Goal: Task Accomplishment & Management: Manage account settings

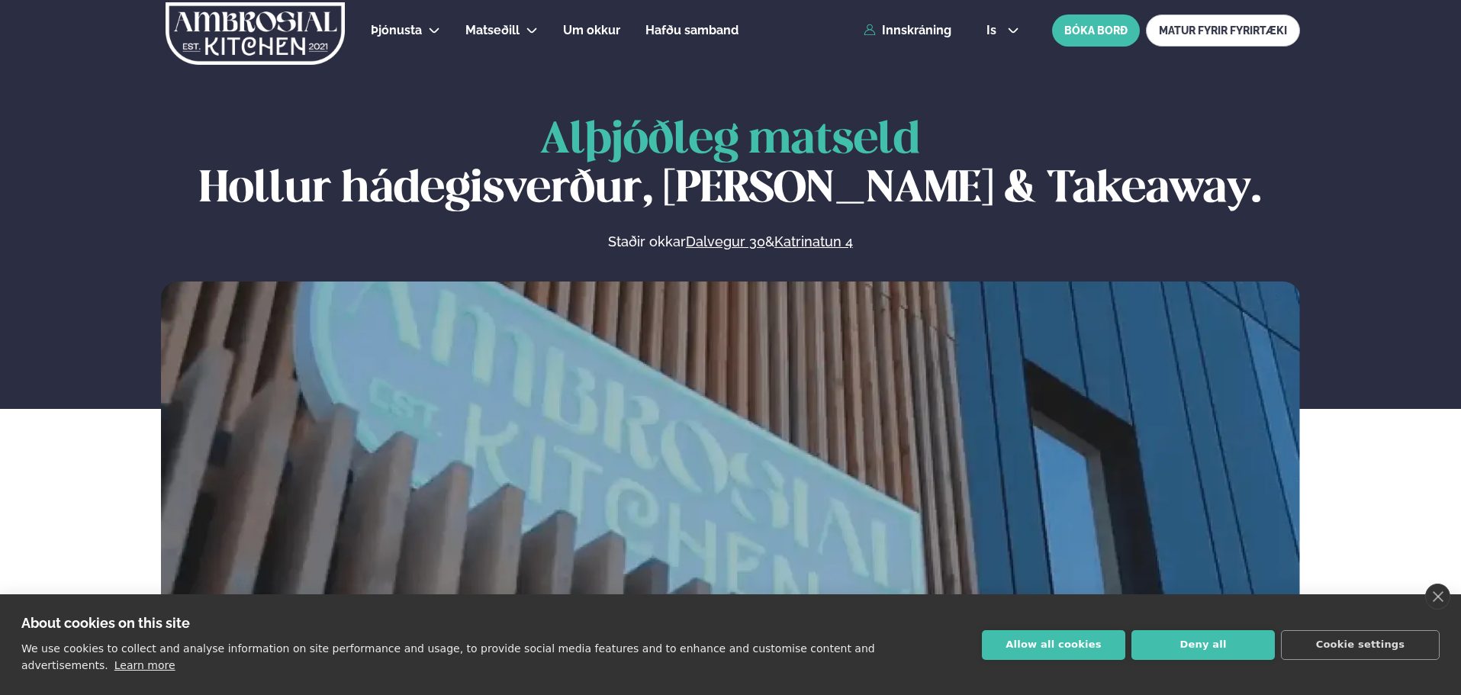
drag, startPoint x: 0, startPoint y: 0, endPoint x: 882, endPoint y: 37, distance: 882.6
click at [880, 35] on link "Innskráning" at bounding box center [908, 31] width 88 height 14
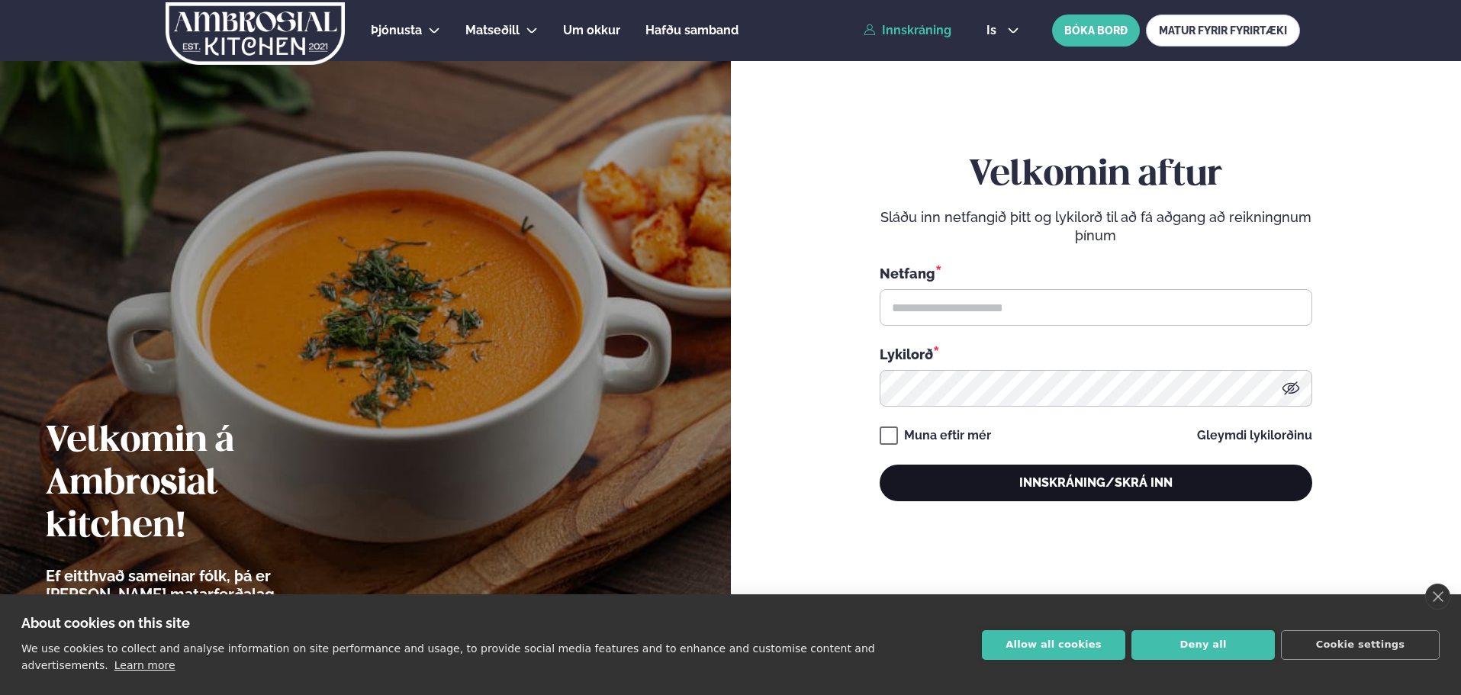
click at [982, 489] on button "Innskráning/Skrá inn" at bounding box center [1096, 483] width 433 height 37
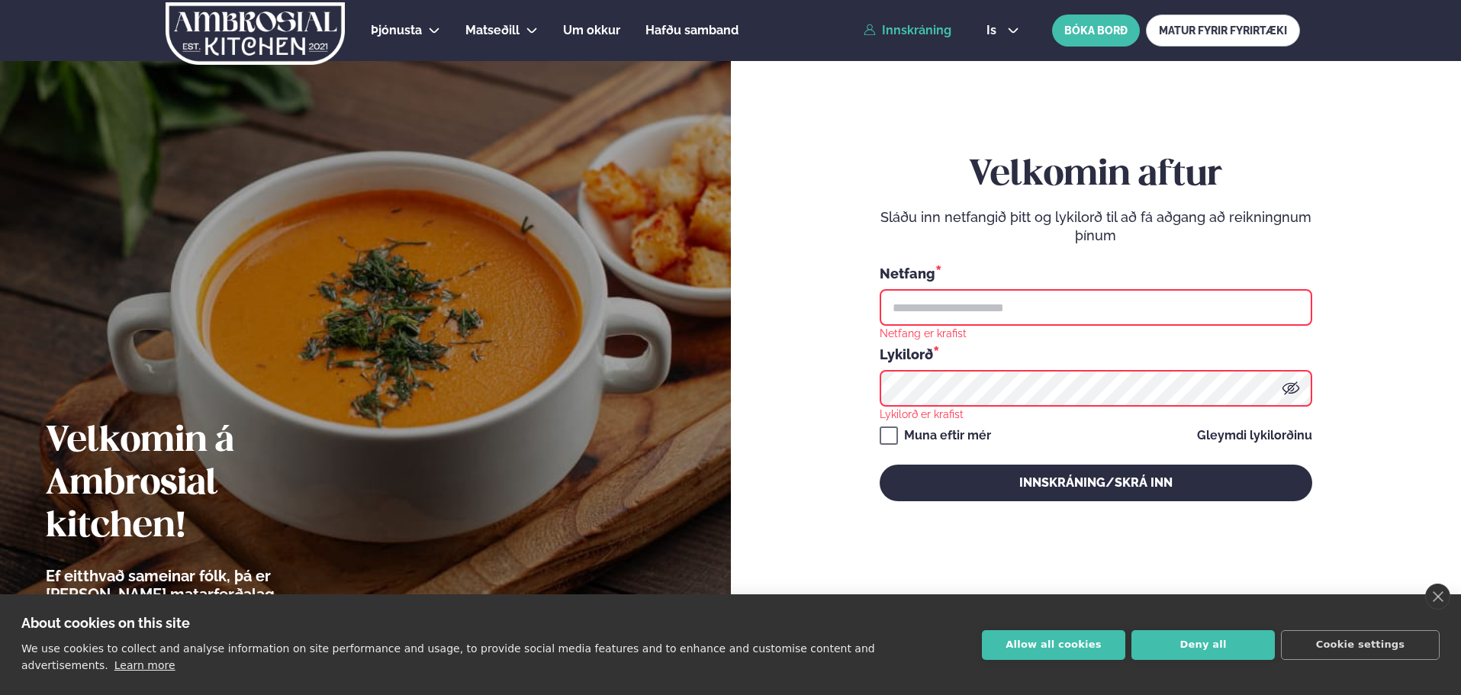
click at [960, 312] on input "text" at bounding box center [1096, 307] width 433 height 37
type input "**********"
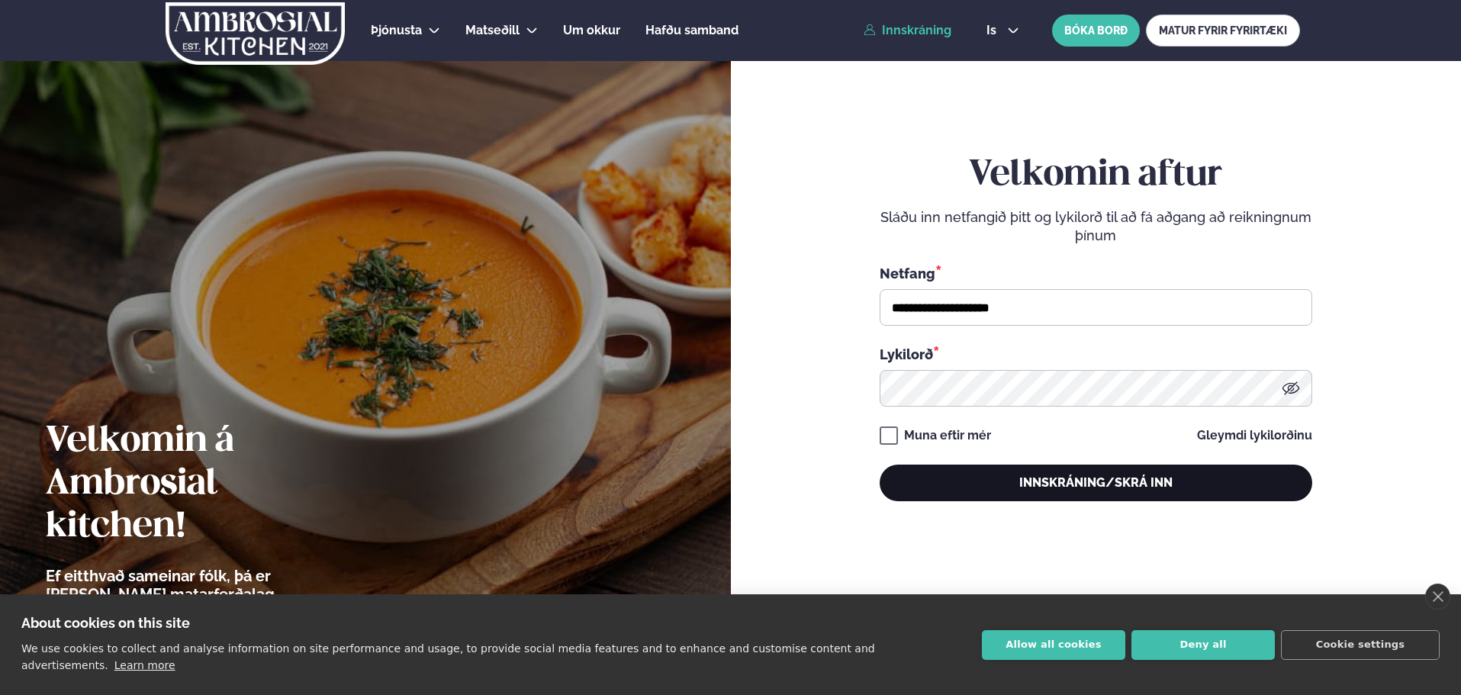
click at [992, 493] on button "Innskráning/Skrá inn" at bounding box center [1096, 483] width 433 height 37
